Goal: Task Accomplishment & Management: Complete application form

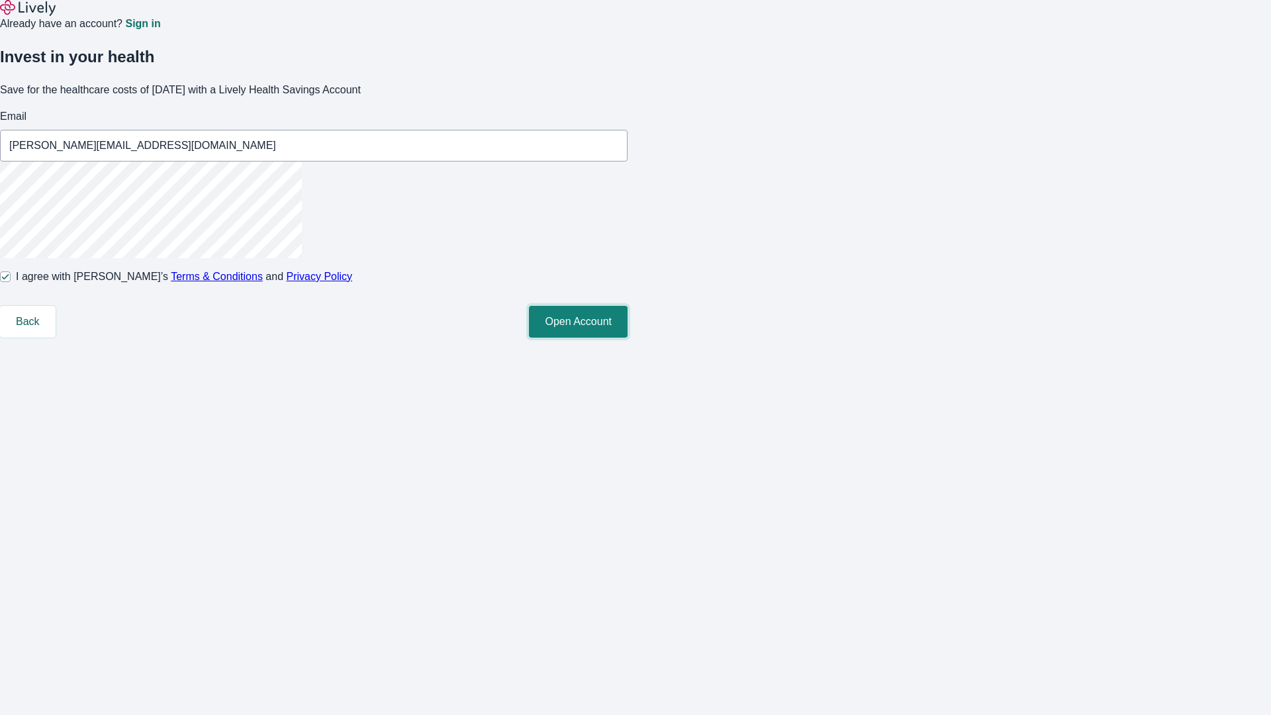
click at [628, 338] on button "Open Account" at bounding box center [578, 322] width 99 height 32
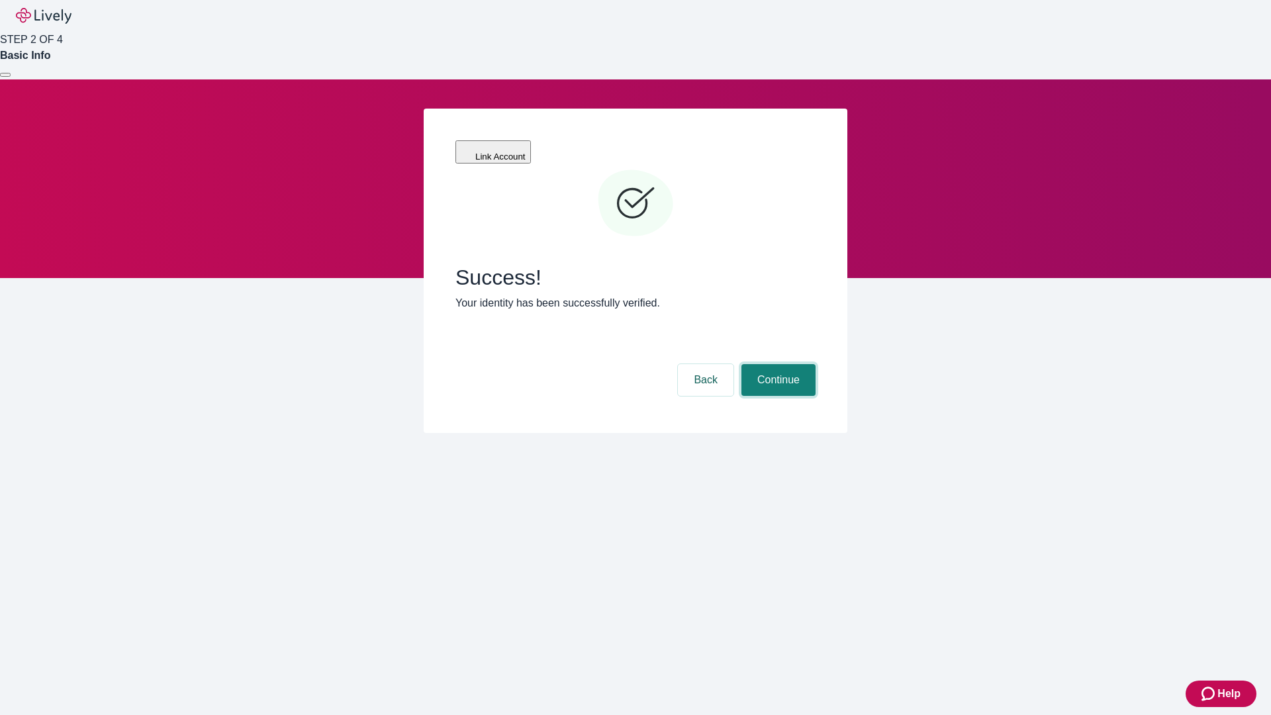
click at [777, 364] on button "Continue" at bounding box center [778, 380] width 74 height 32
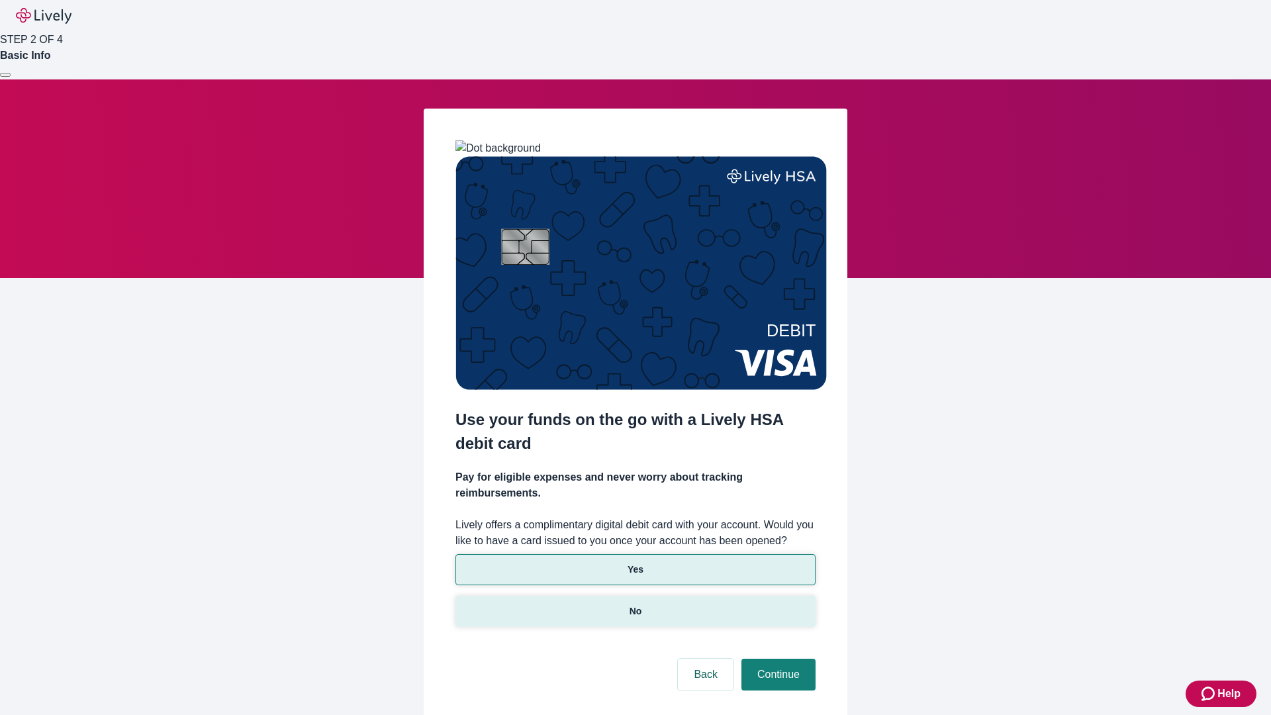
click at [635, 604] on p "No" at bounding box center [636, 611] width 13 height 14
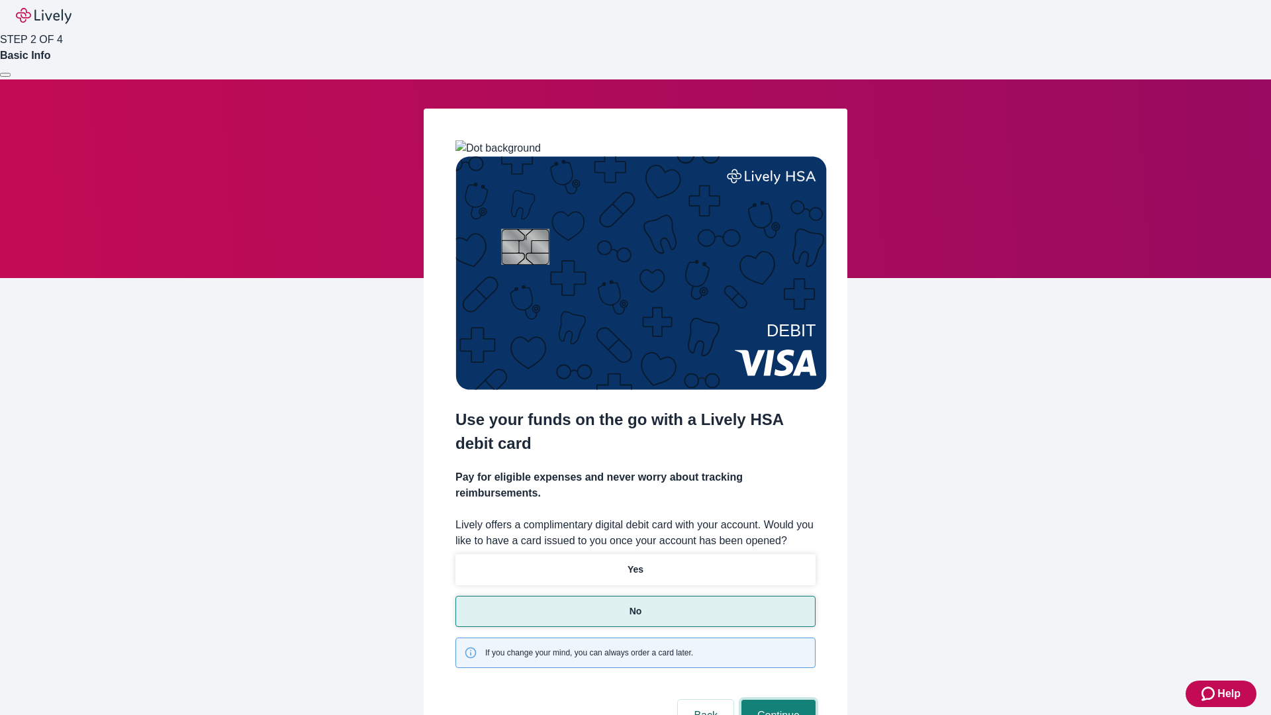
click at [777, 700] on button "Continue" at bounding box center [778, 716] width 74 height 32
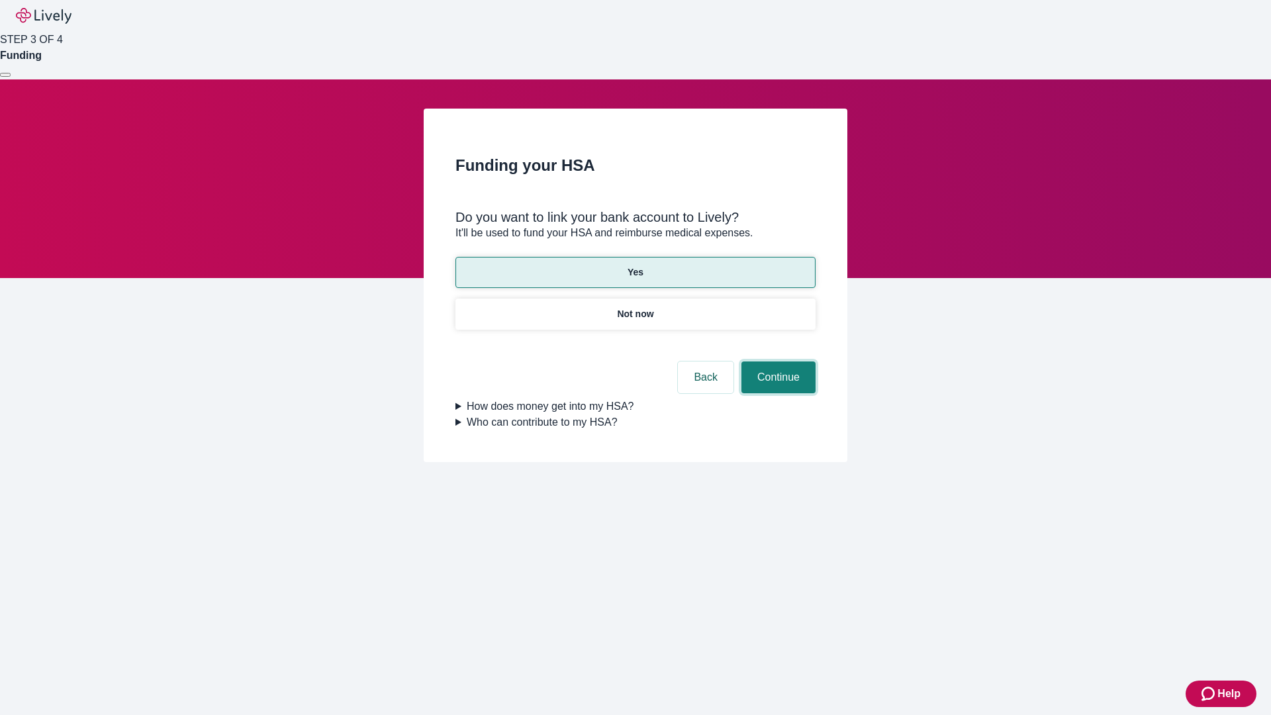
click at [777, 361] on button "Continue" at bounding box center [778, 377] width 74 height 32
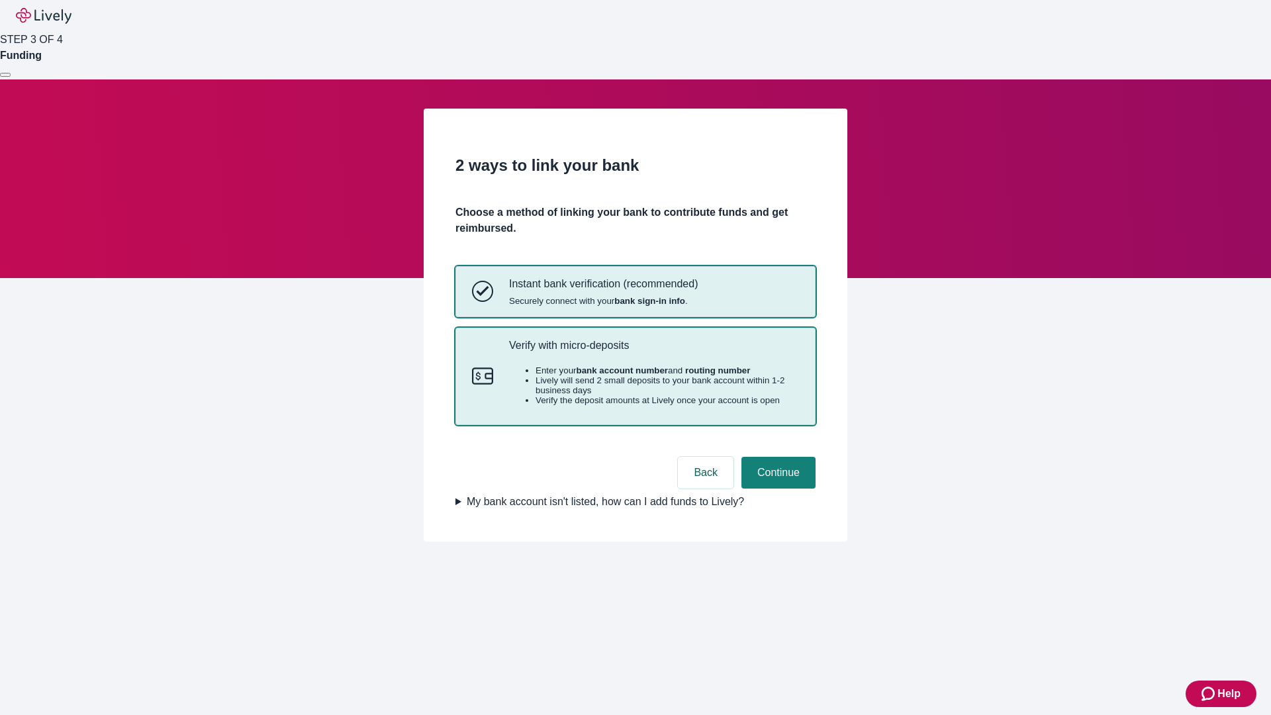
click at [653, 352] on p "Verify with micro-deposits" at bounding box center [654, 345] width 290 height 13
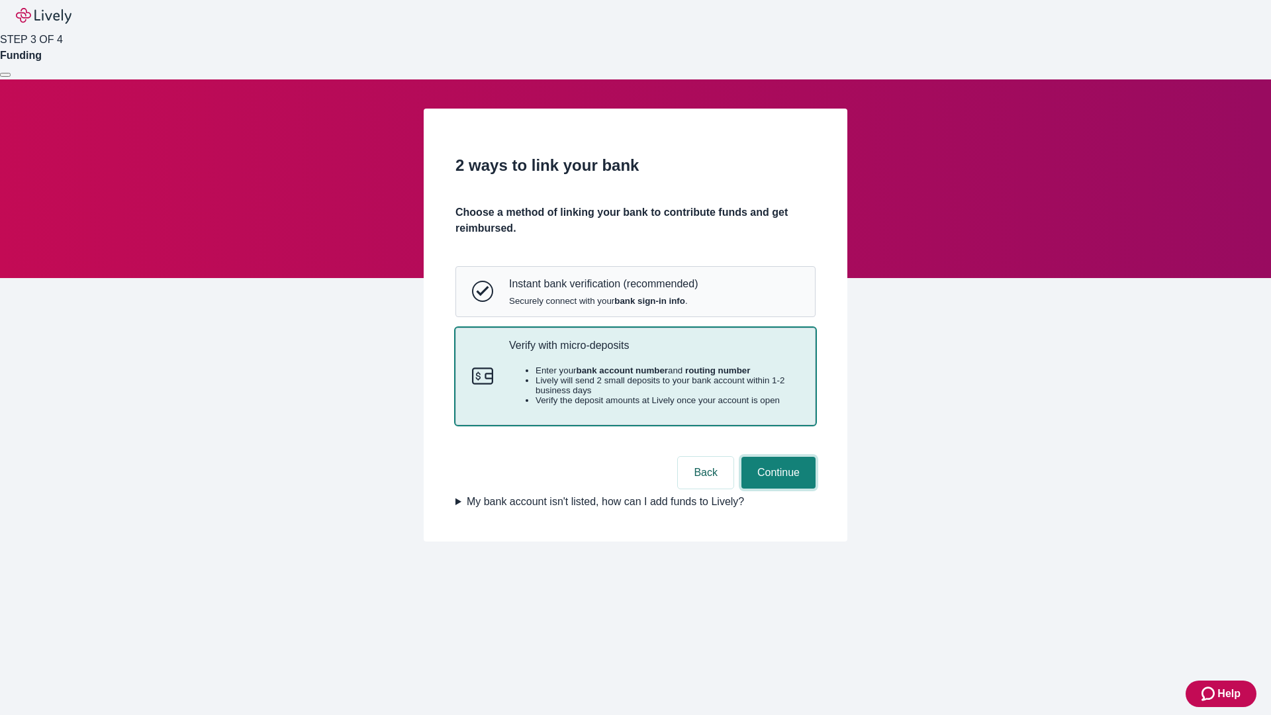
click at [777, 489] on button "Continue" at bounding box center [778, 473] width 74 height 32
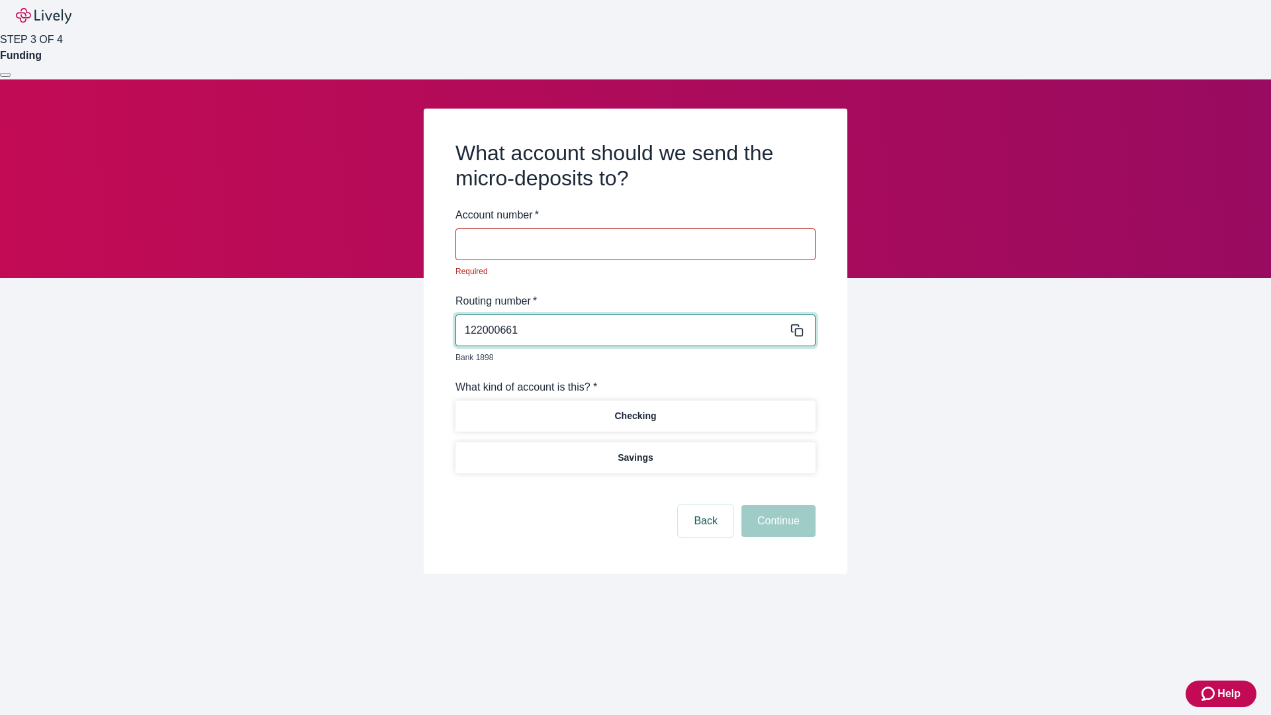
type input "122000661"
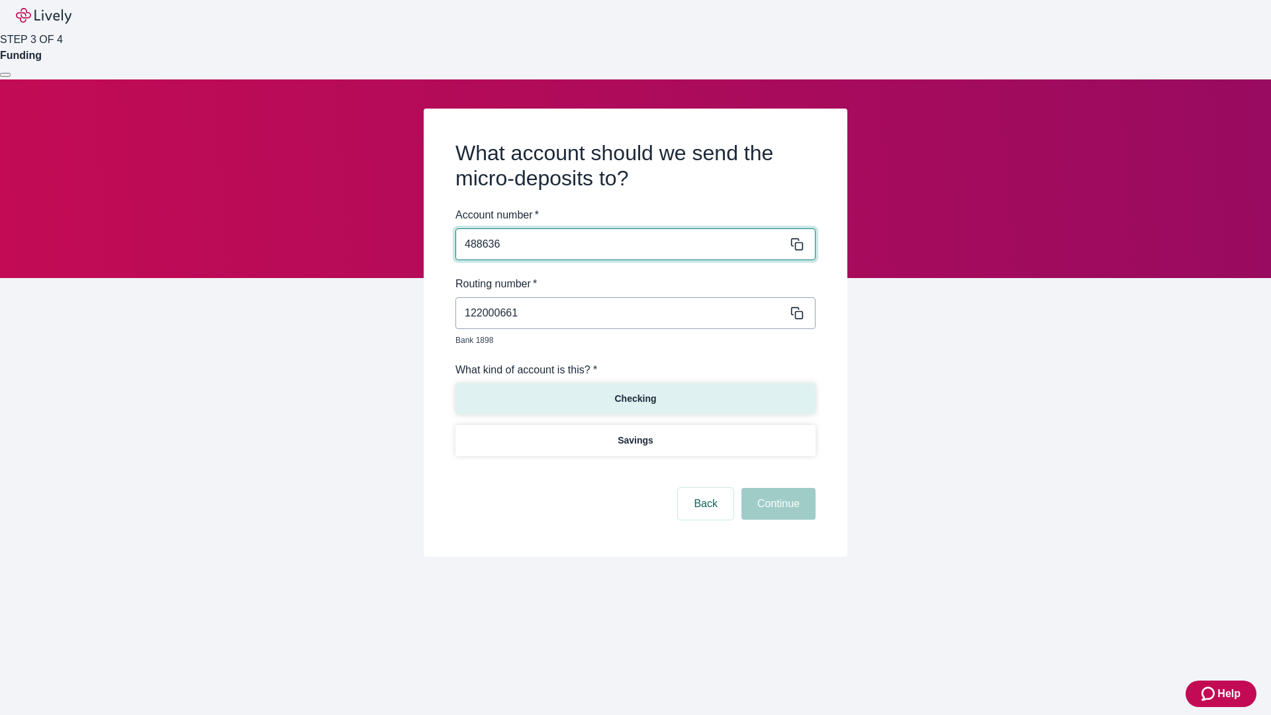
type input "488636"
click at [635, 392] on p "Checking" at bounding box center [635, 399] width 42 height 14
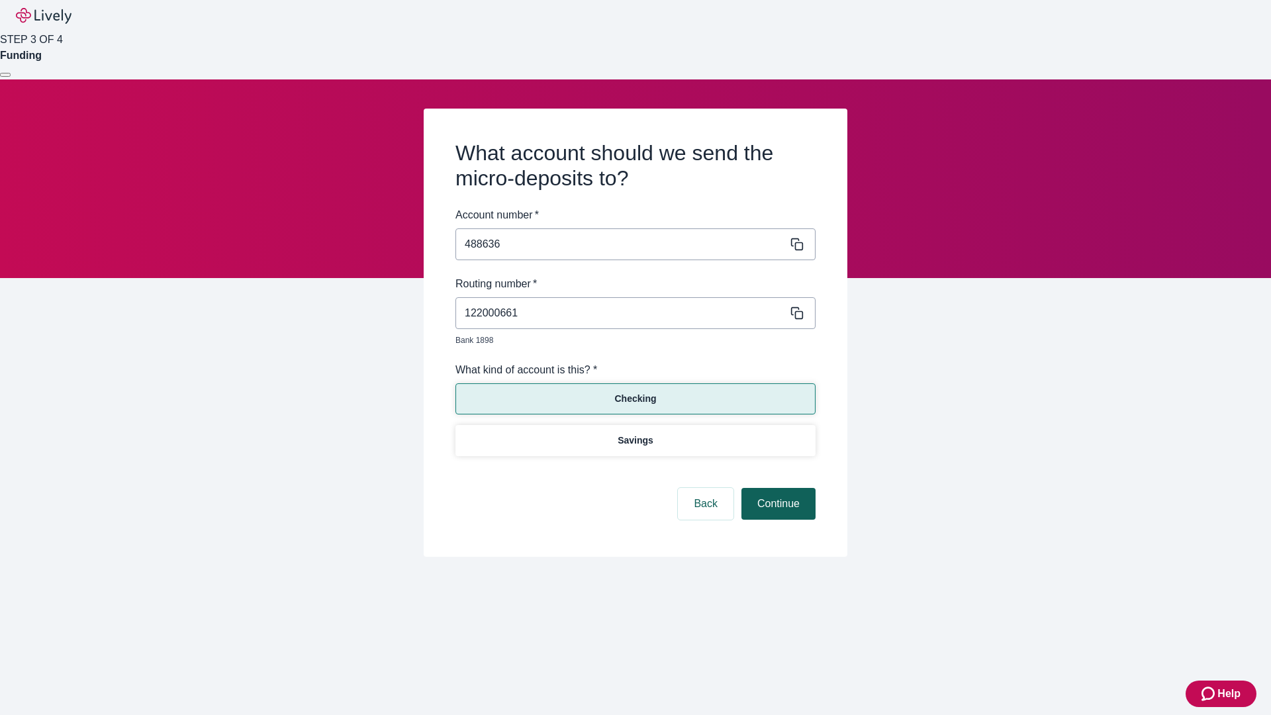
click at [777, 489] on button "Continue" at bounding box center [778, 504] width 74 height 32
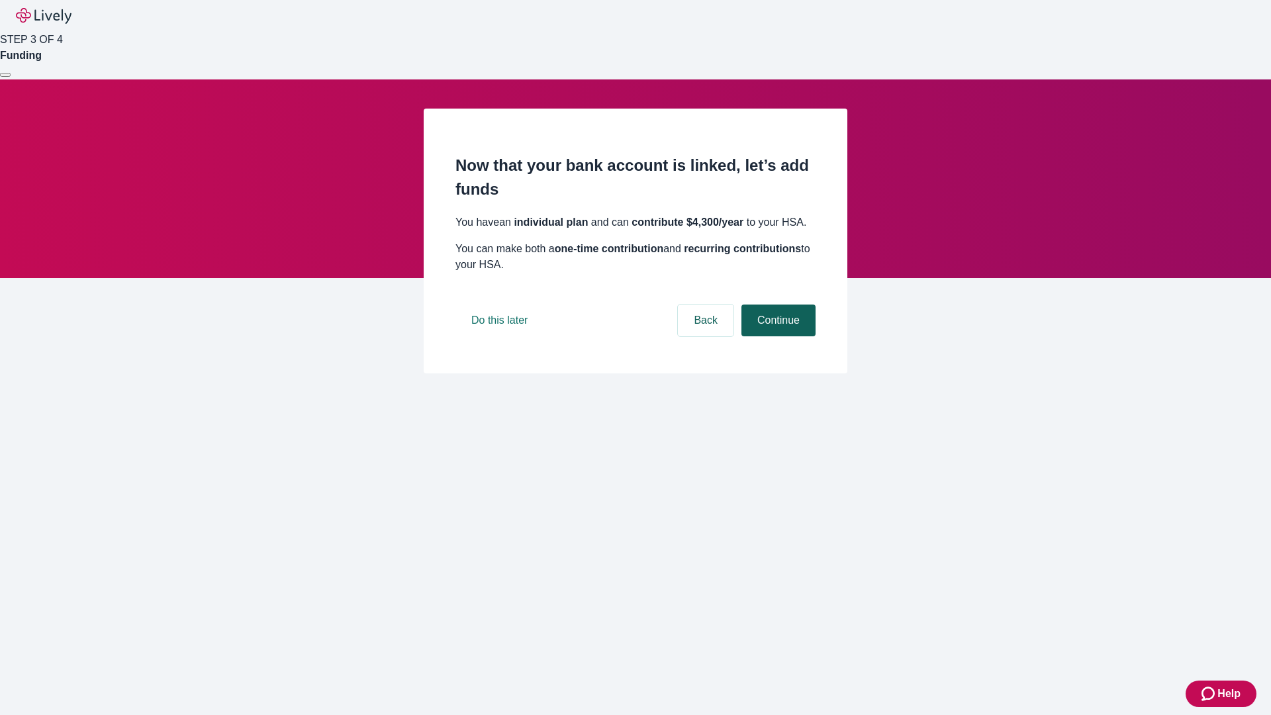
click at [777, 336] on button "Continue" at bounding box center [778, 321] width 74 height 32
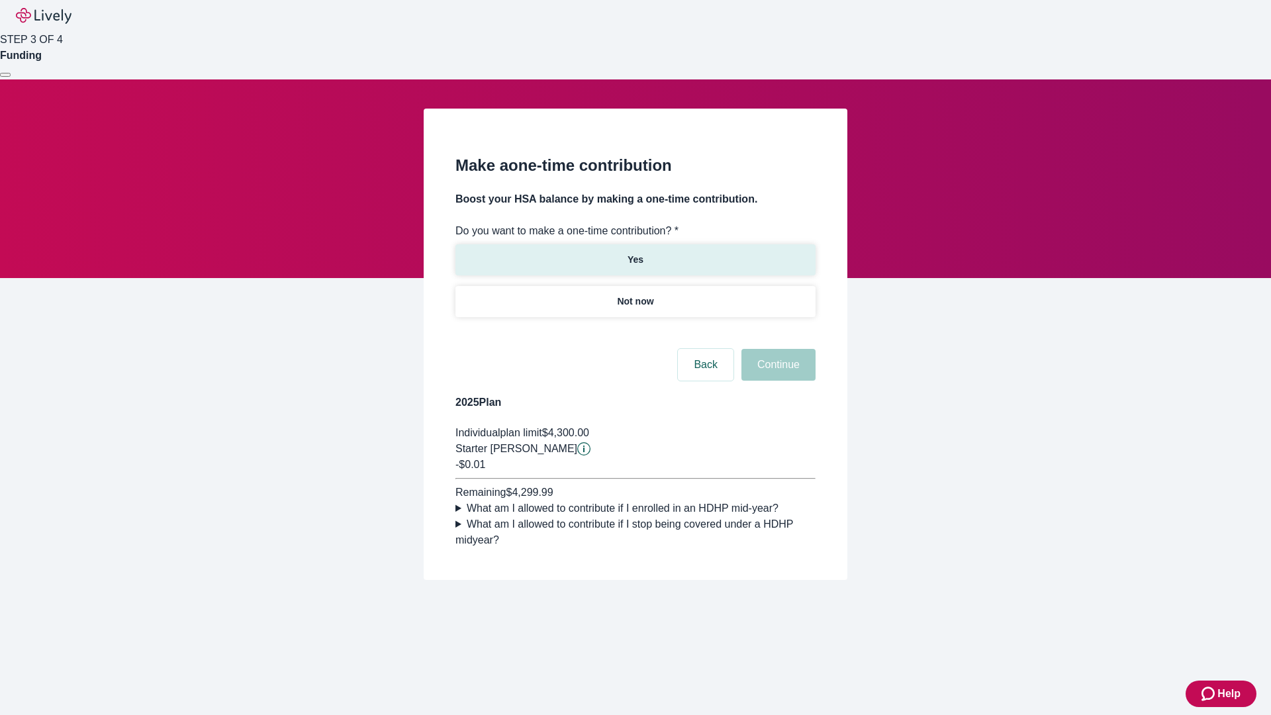
click at [635, 253] on p "Yes" at bounding box center [636, 260] width 16 height 14
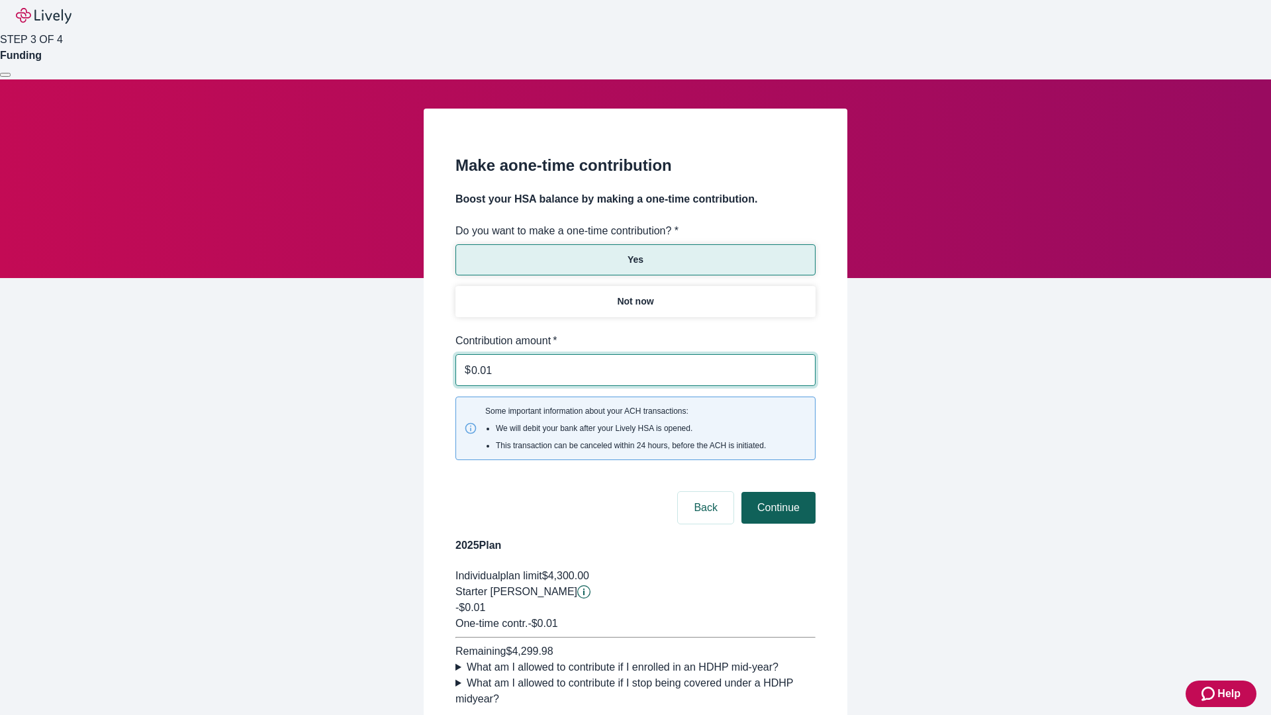
type input "0.01"
click at [777, 492] on button "Continue" at bounding box center [778, 508] width 74 height 32
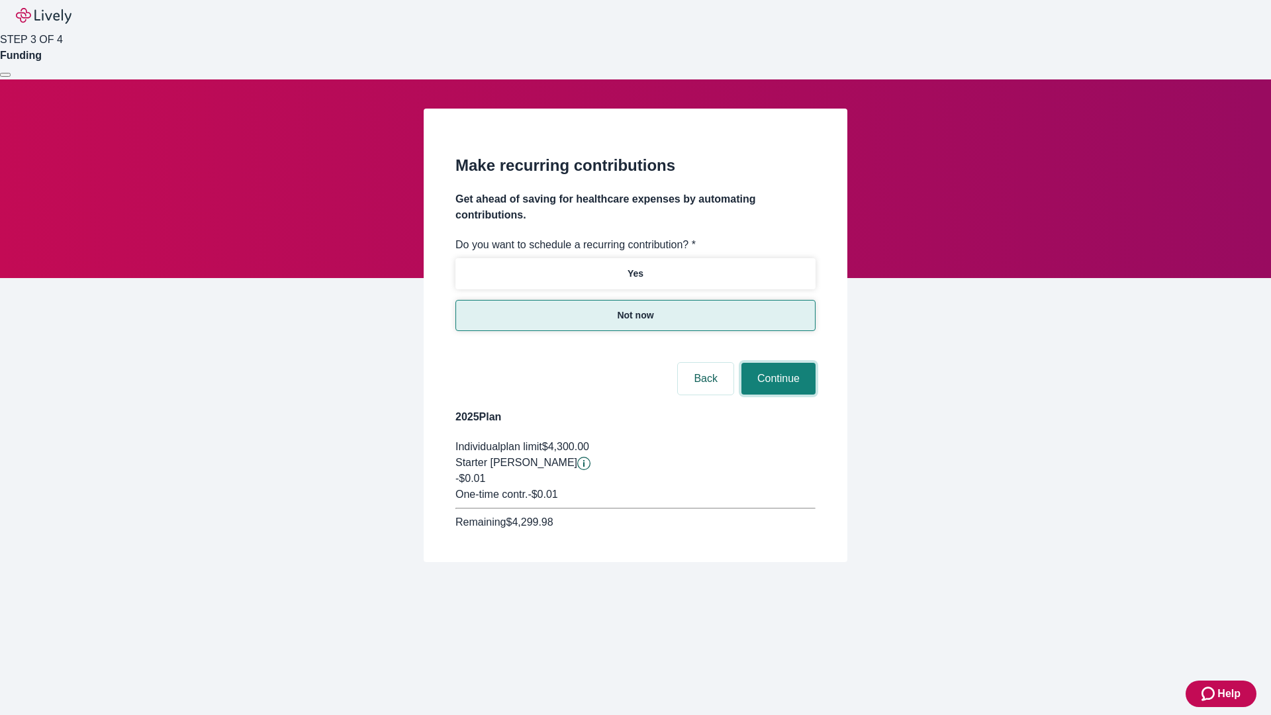
click at [777, 363] on button "Continue" at bounding box center [778, 379] width 74 height 32
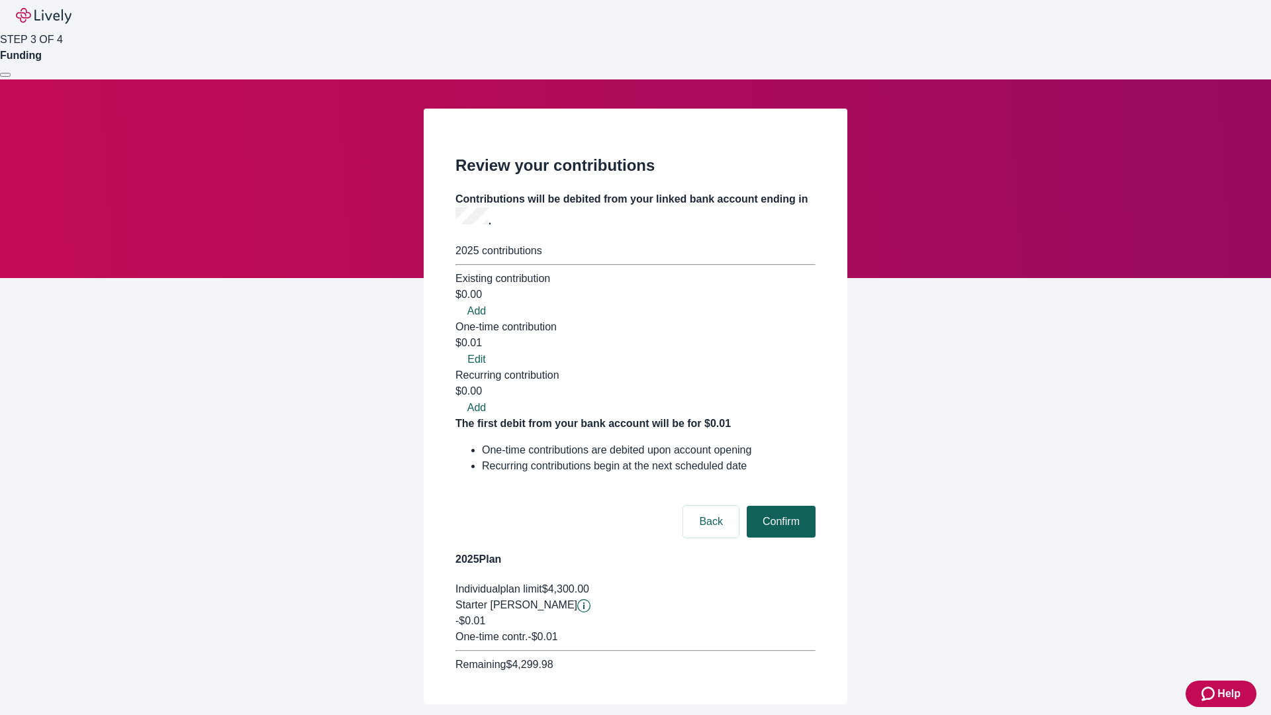
click at [779, 506] on button "Confirm" at bounding box center [781, 522] width 69 height 32
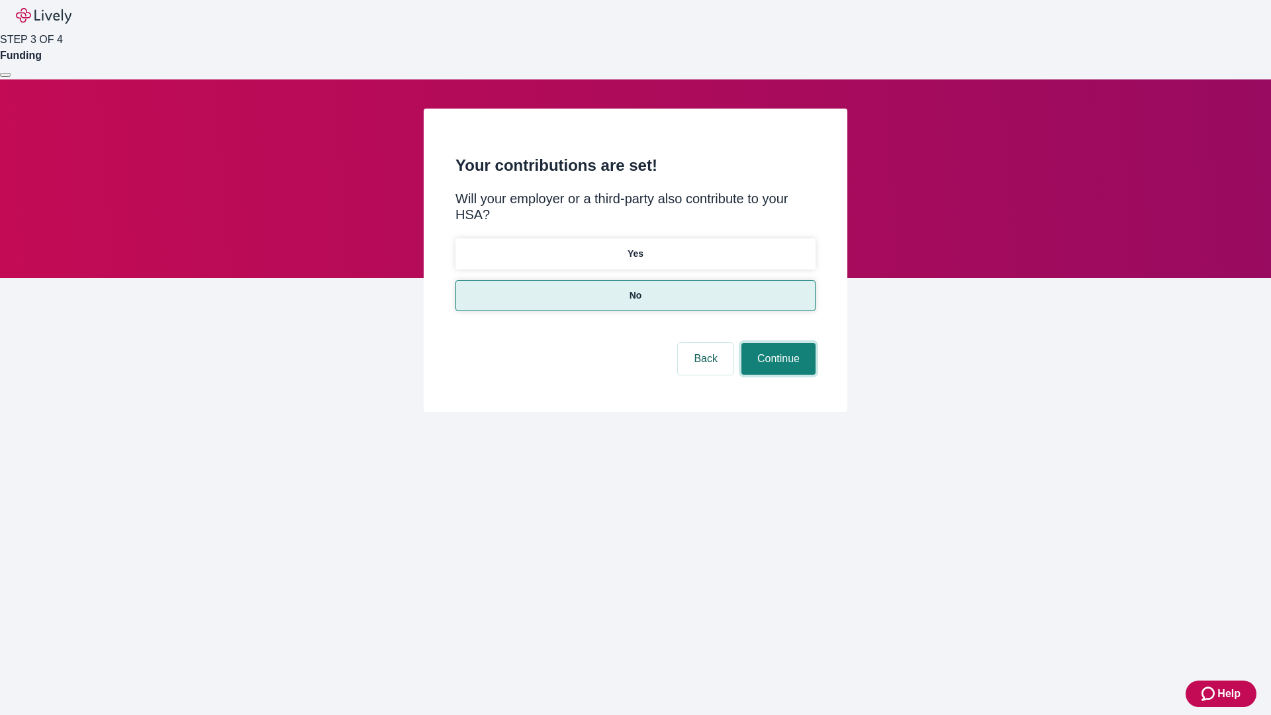
click at [777, 343] on button "Continue" at bounding box center [778, 359] width 74 height 32
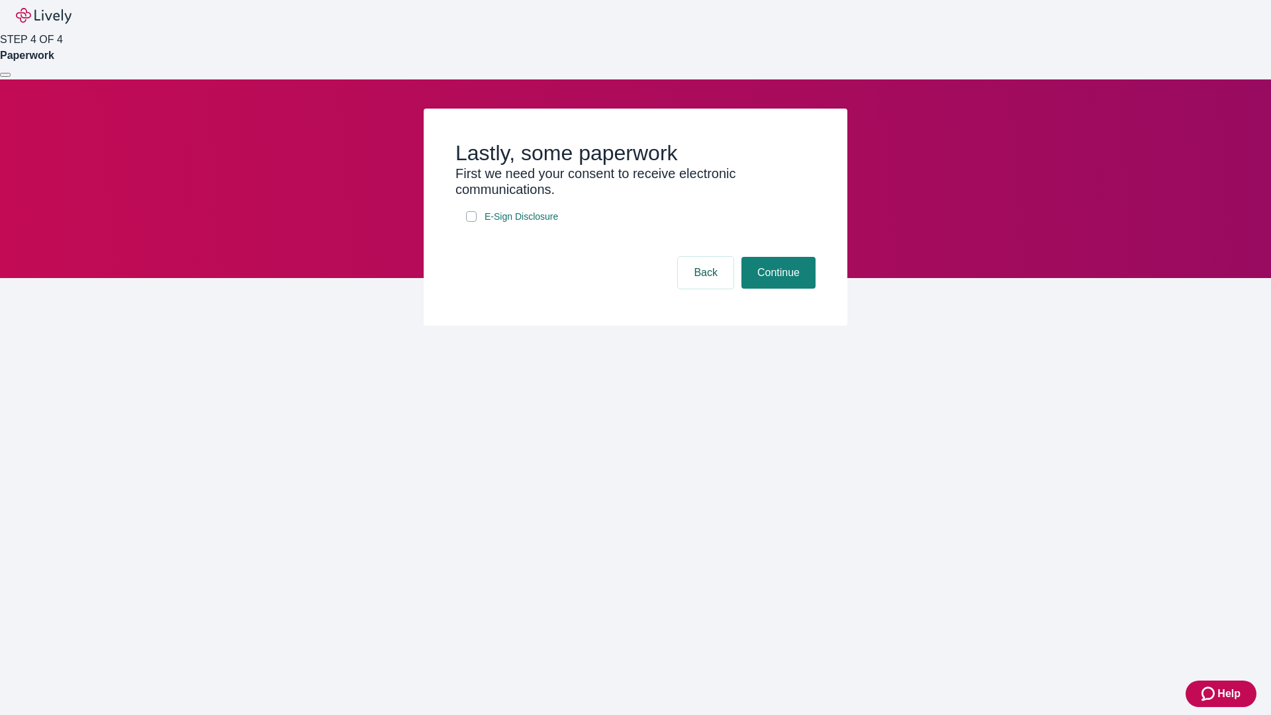
click at [471, 222] on input "E-Sign Disclosure" at bounding box center [471, 216] width 11 height 11
checkbox input "true"
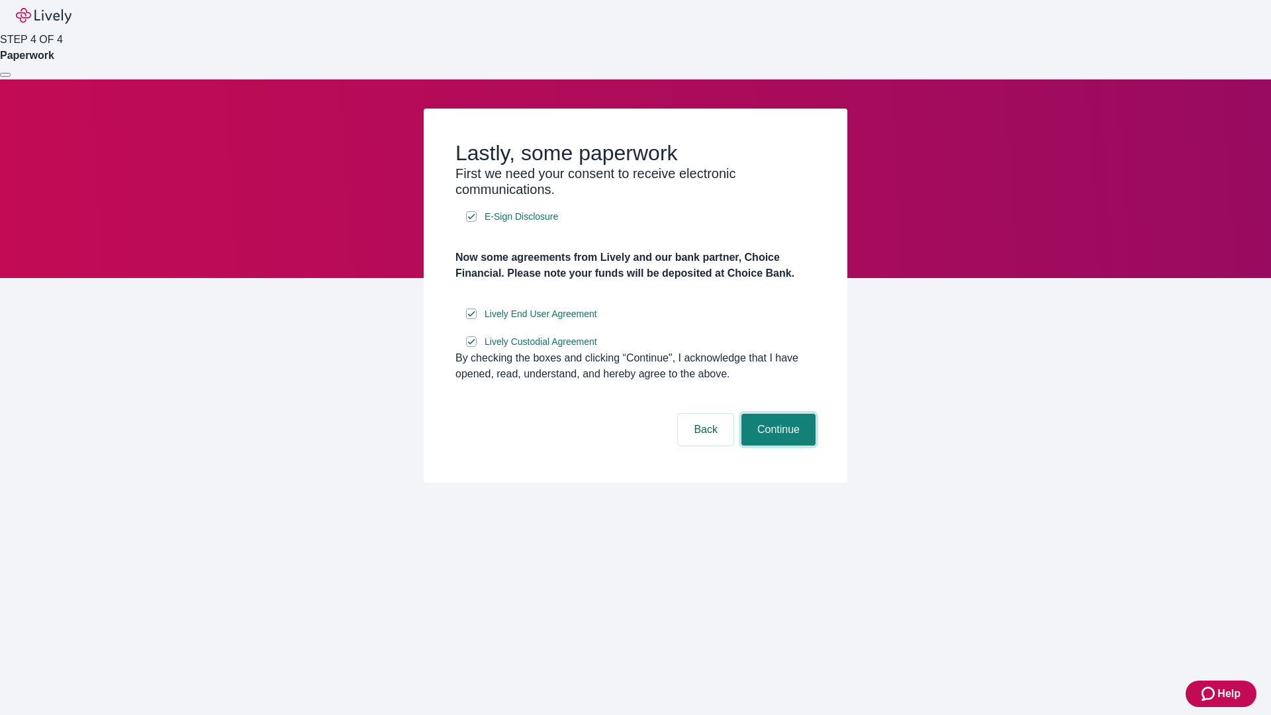
click at [777, 446] on button "Continue" at bounding box center [778, 430] width 74 height 32
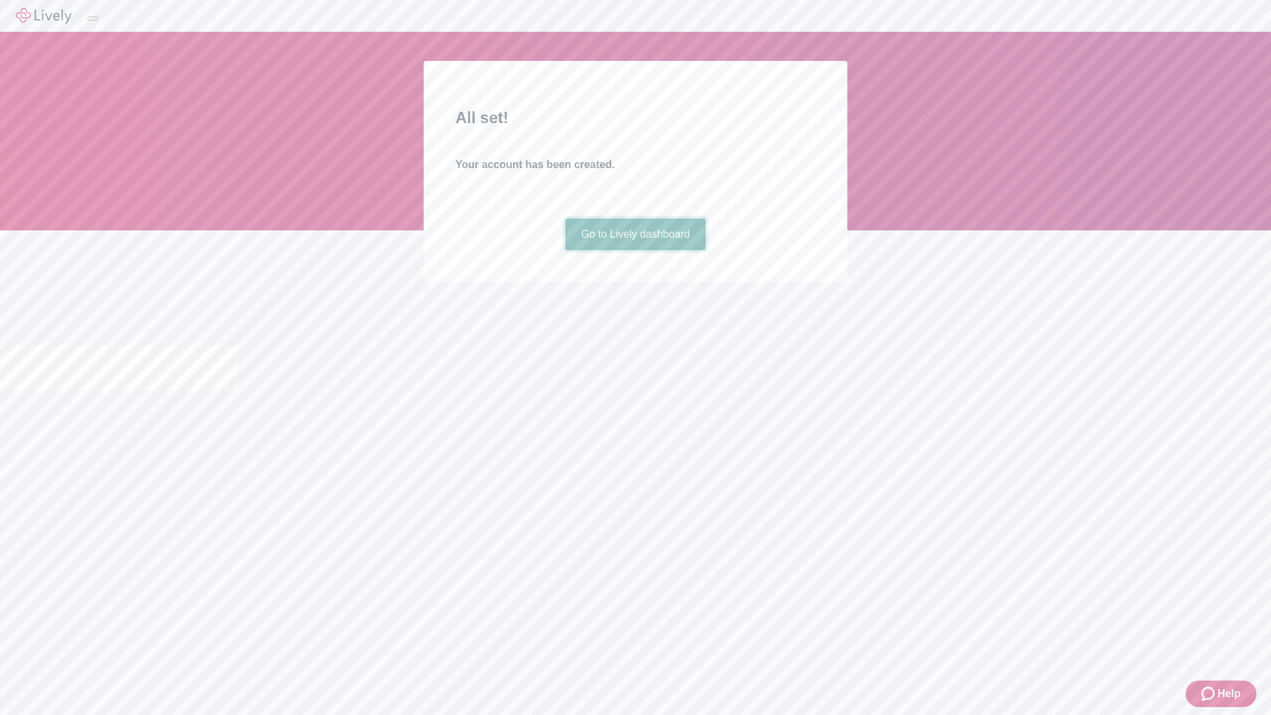
click at [635, 250] on link "Go to Lively dashboard" at bounding box center [635, 234] width 141 height 32
